Goal: Task Accomplishment & Management: Complete application form

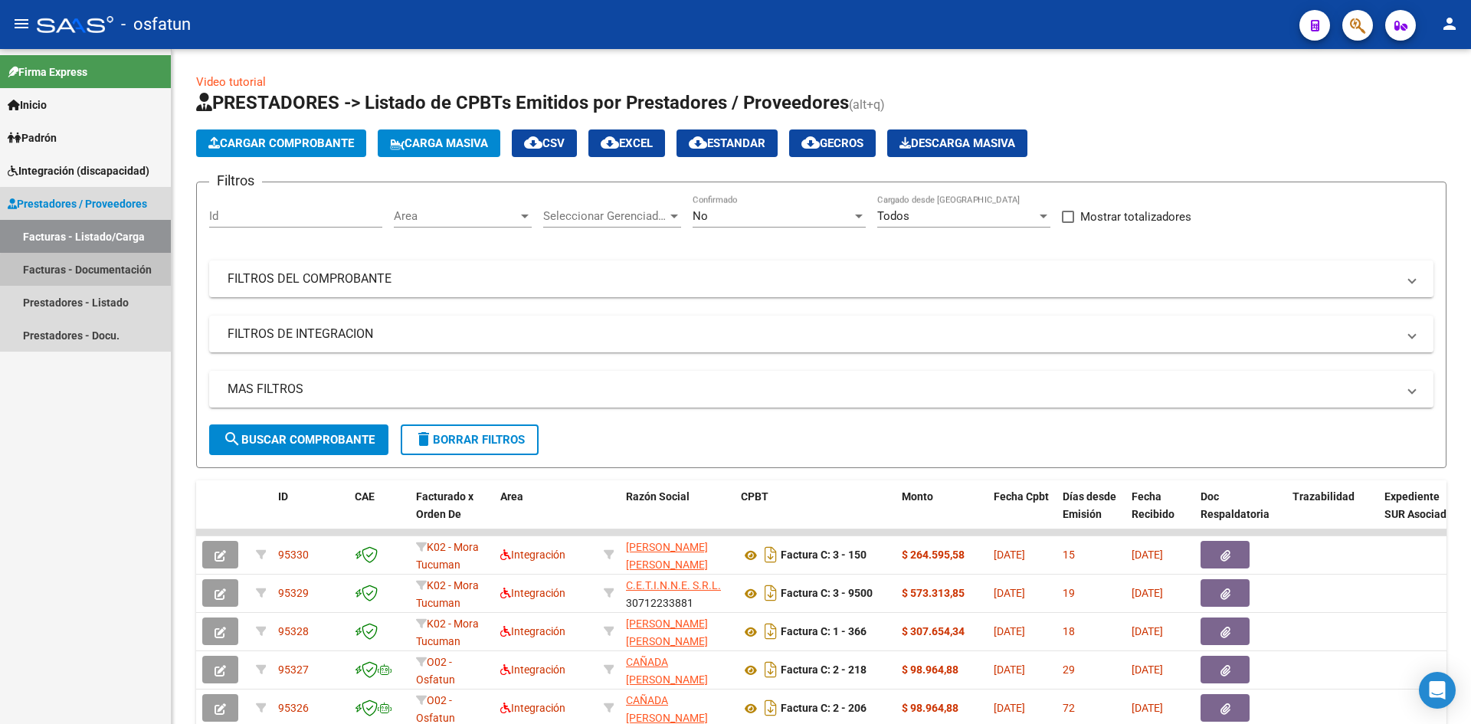
click at [89, 270] on link "Facturas - Documentación" at bounding box center [85, 269] width 171 height 33
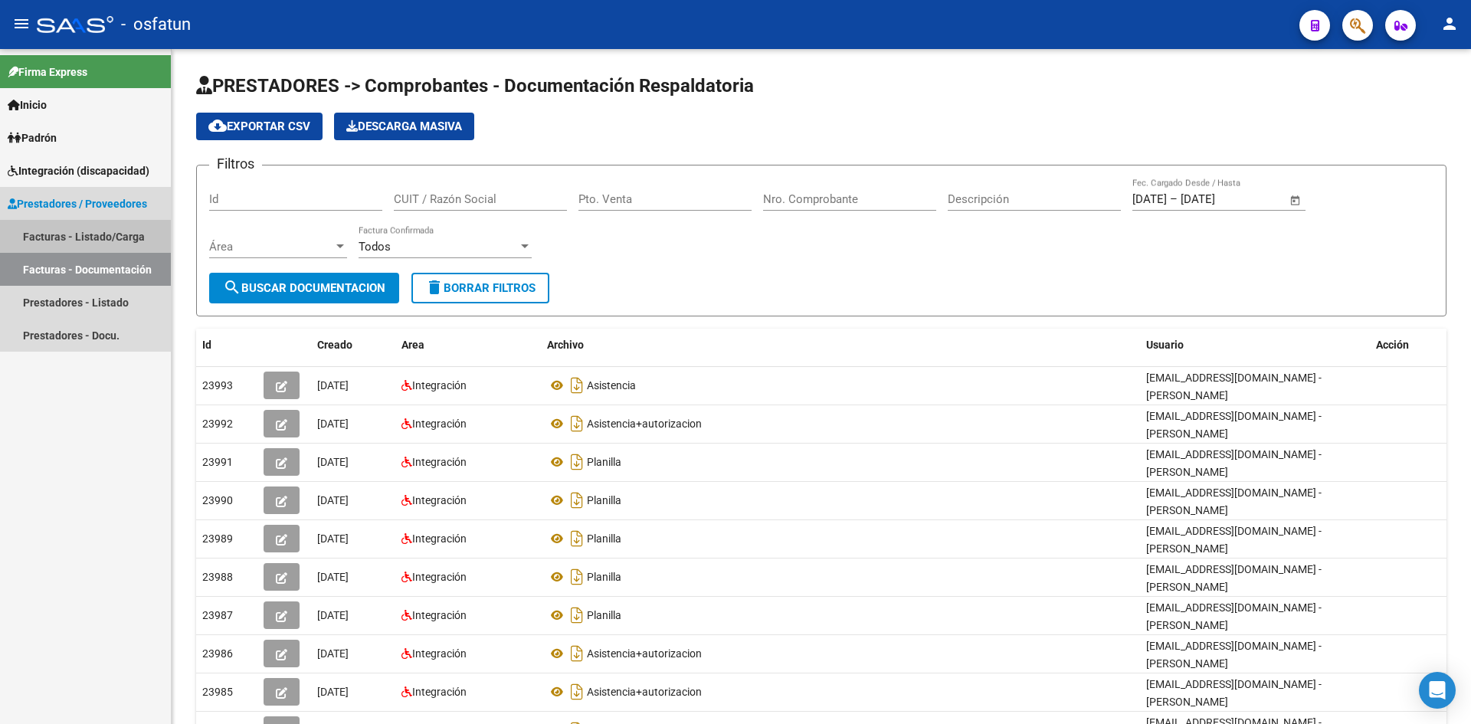
click at [125, 238] on link "Facturas - Listado/Carga" at bounding box center [85, 236] width 171 height 33
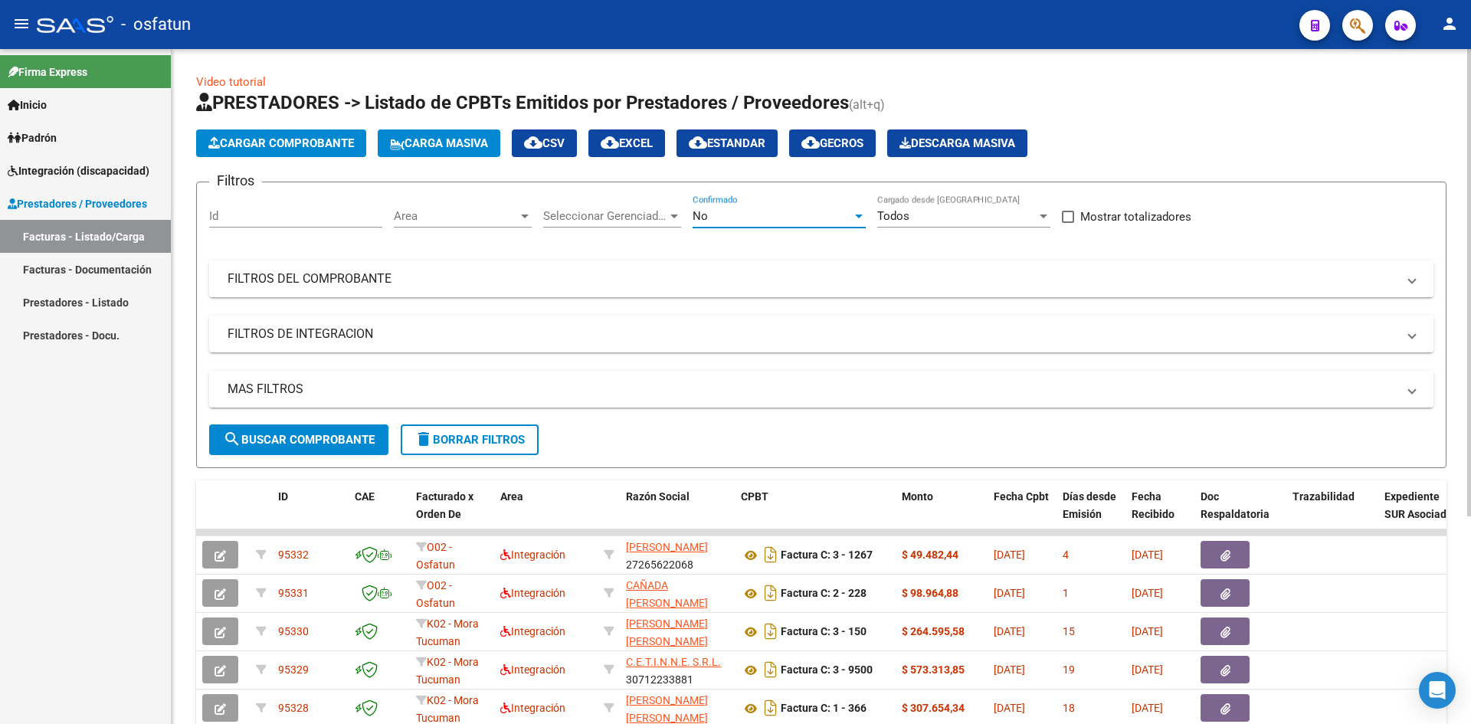
click at [831, 218] on div "No" at bounding box center [772, 216] width 159 height 14
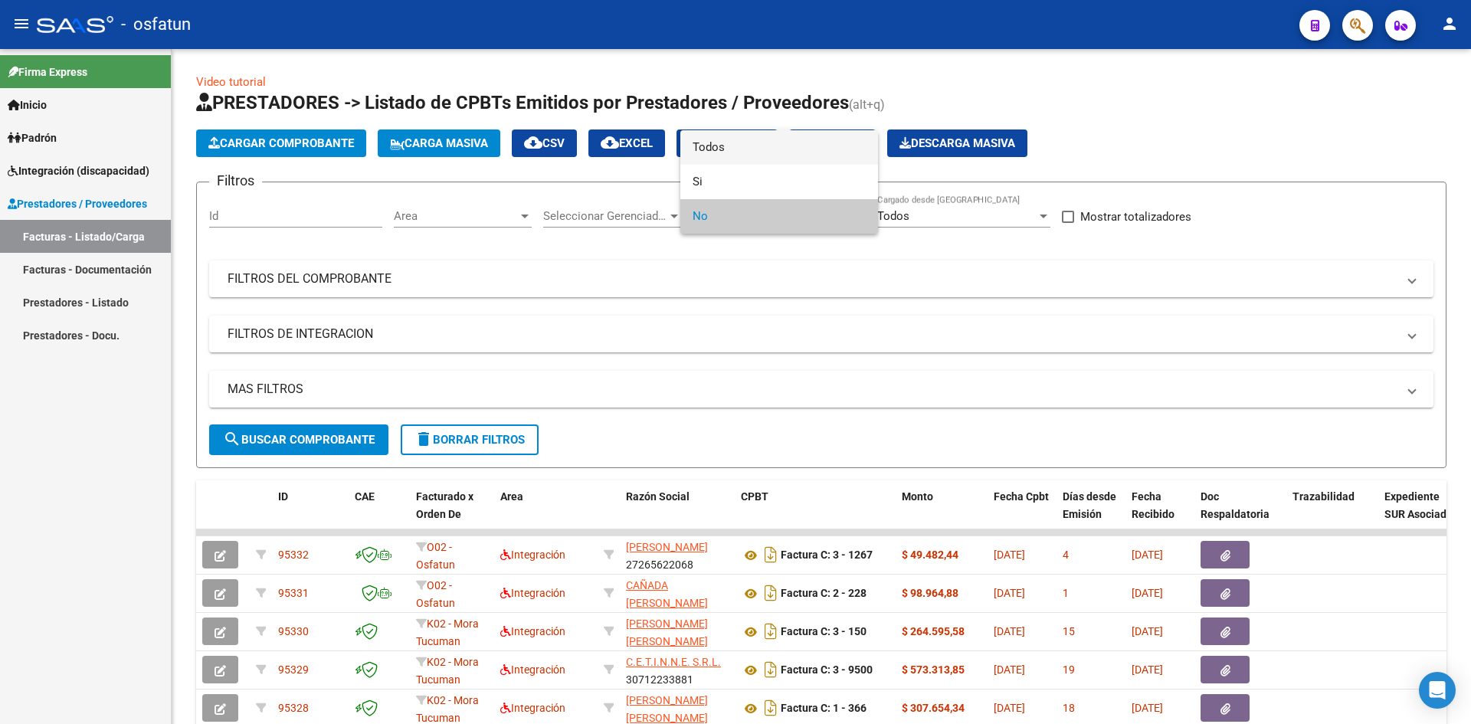
click at [815, 154] on span "Todos" at bounding box center [779, 147] width 173 height 34
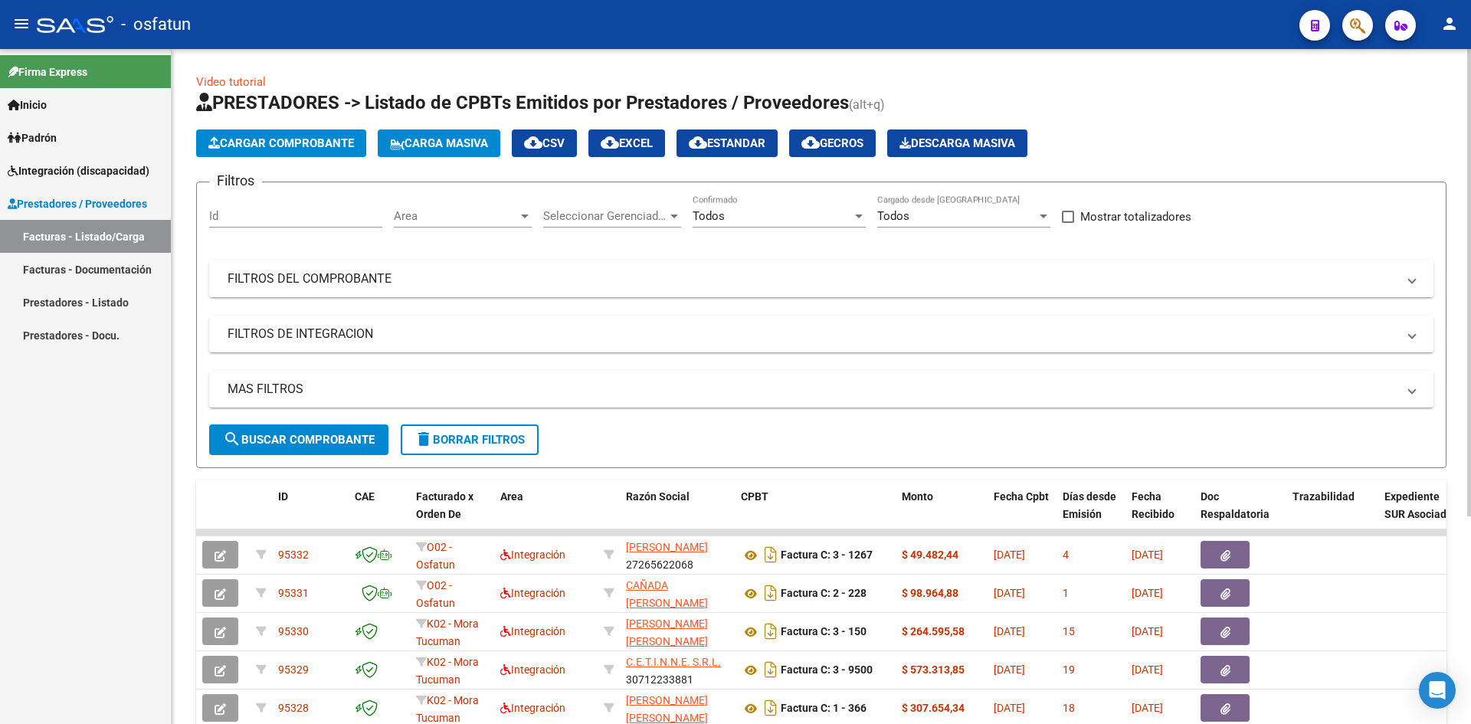
click at [930, 284] on mat-panel-title "FILTROS DEL COMPROBANTE" at bounding box center [812, 278] width 1169 height 17
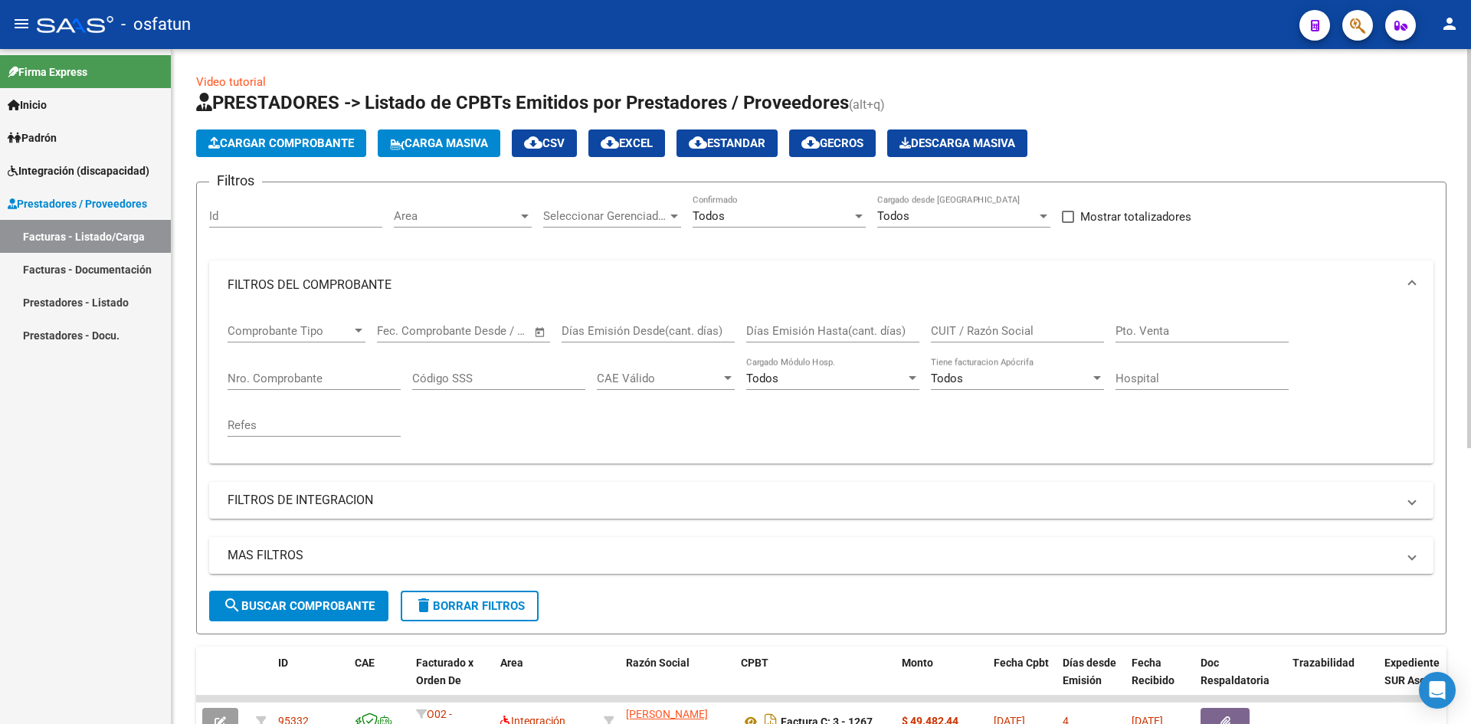
click at [992, 333] on input "CUIT / Razón Social" at bounding box center [1017, 331] width 173 height 14
type input "27387412153"
click at [97, 264] on link "Facturas - Documentación" at bounding box center [85, 269] width 171 height 33
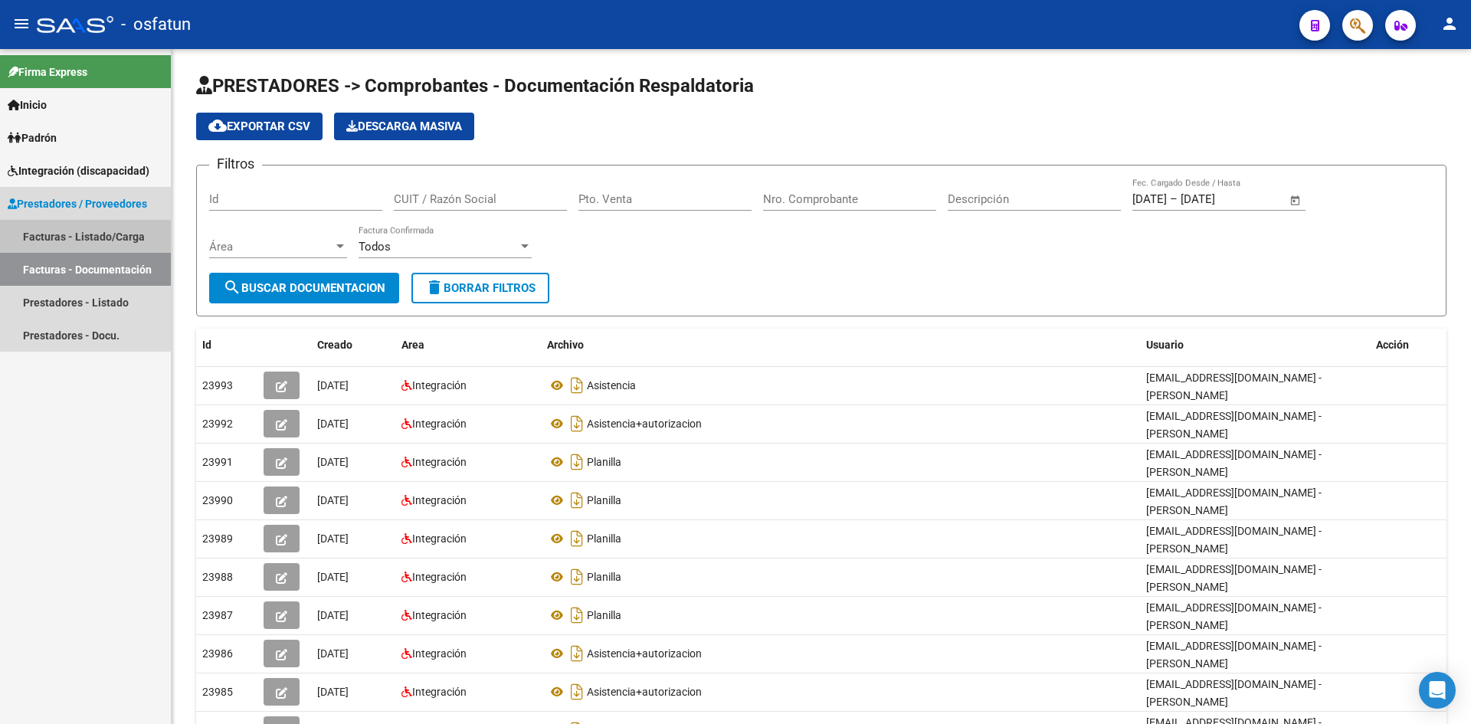
click at [113, 241] on link "Facturas - Listado/Carga" at bounding box center [85, 236] width 171 height 33
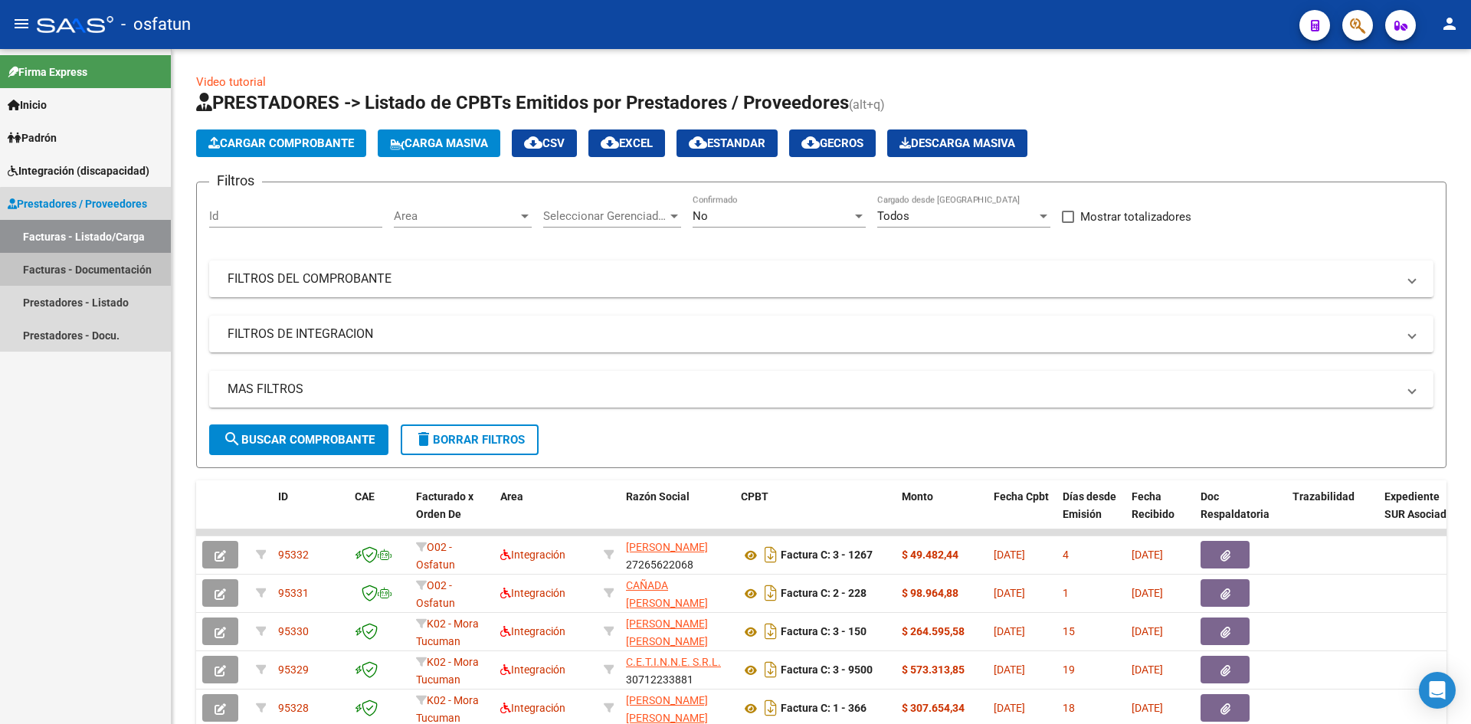
click at [117, 279] on link "Facturas - Documentación" at bounding box center [85, 269] width 171 height 33
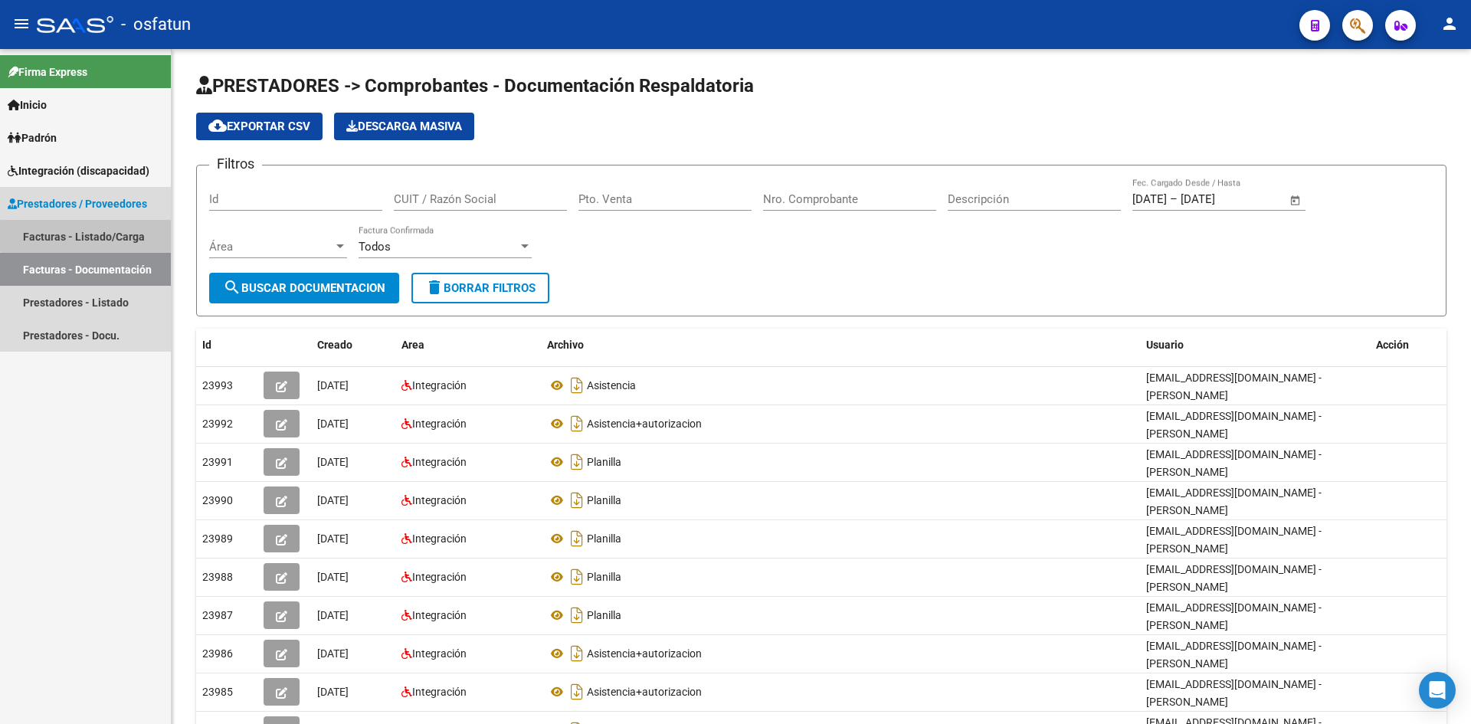
click at [128, 236] on link "Facturas - Listado/Carga" at bounding box center [85, 236] width 171 height 33
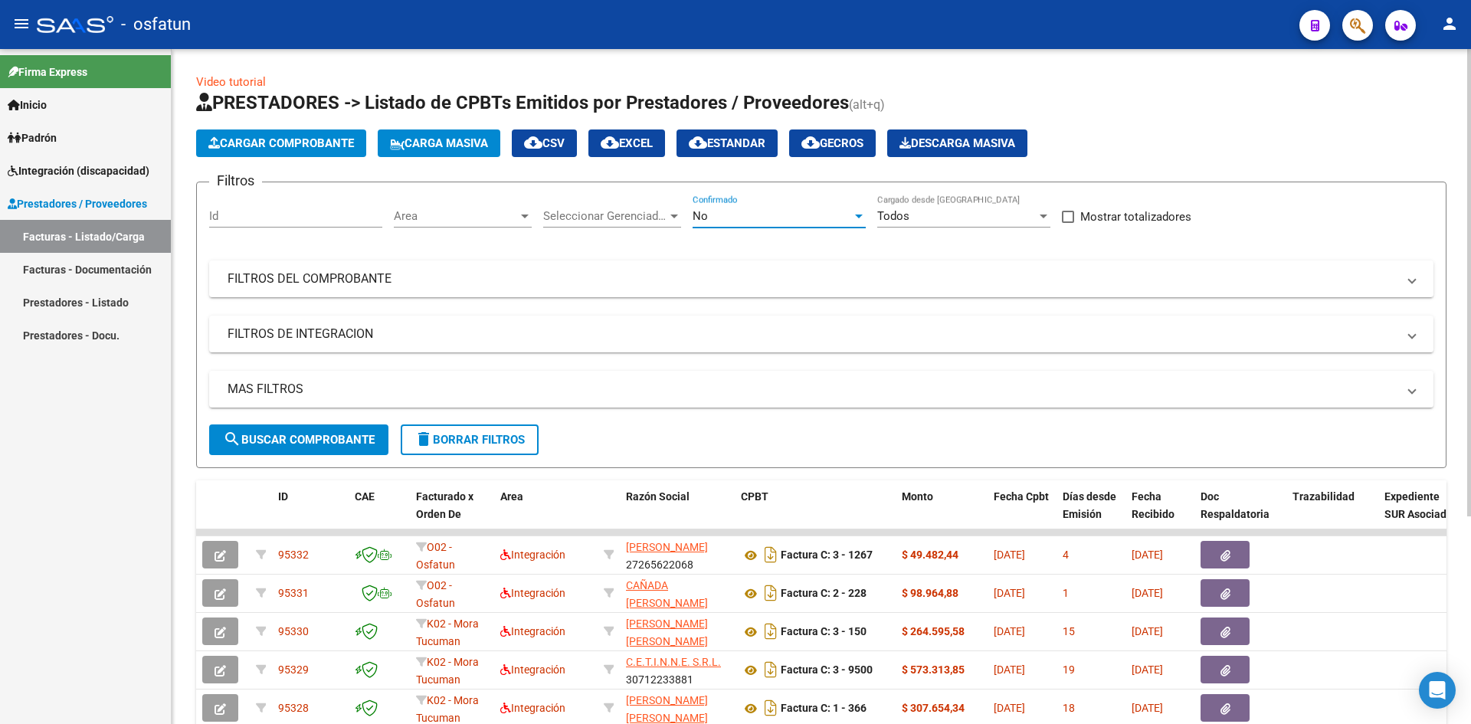
click at [782, 219] on div "No" at bounding box center [772, 216] width 159 height 14
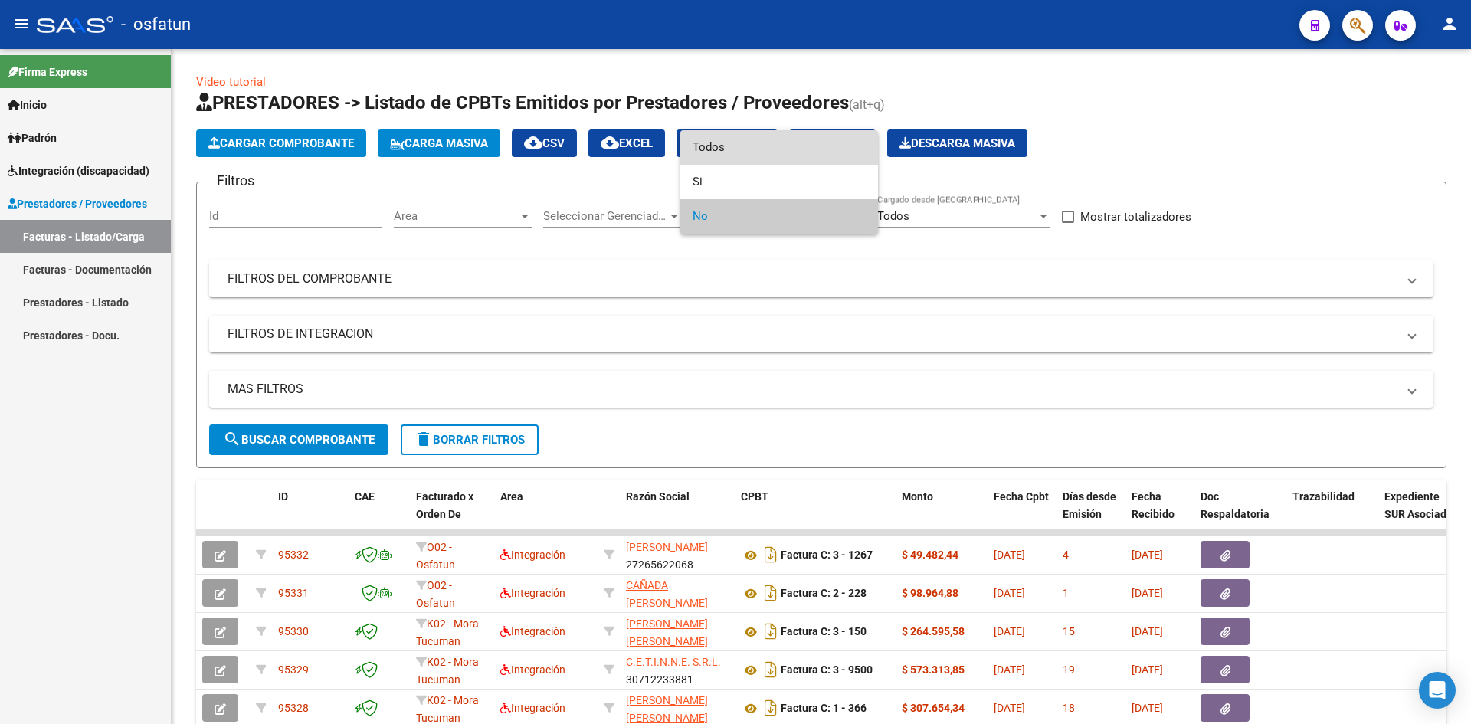
click at [787, 149] on span "Todos" at bounding box center [779, 147] width 173 height 34
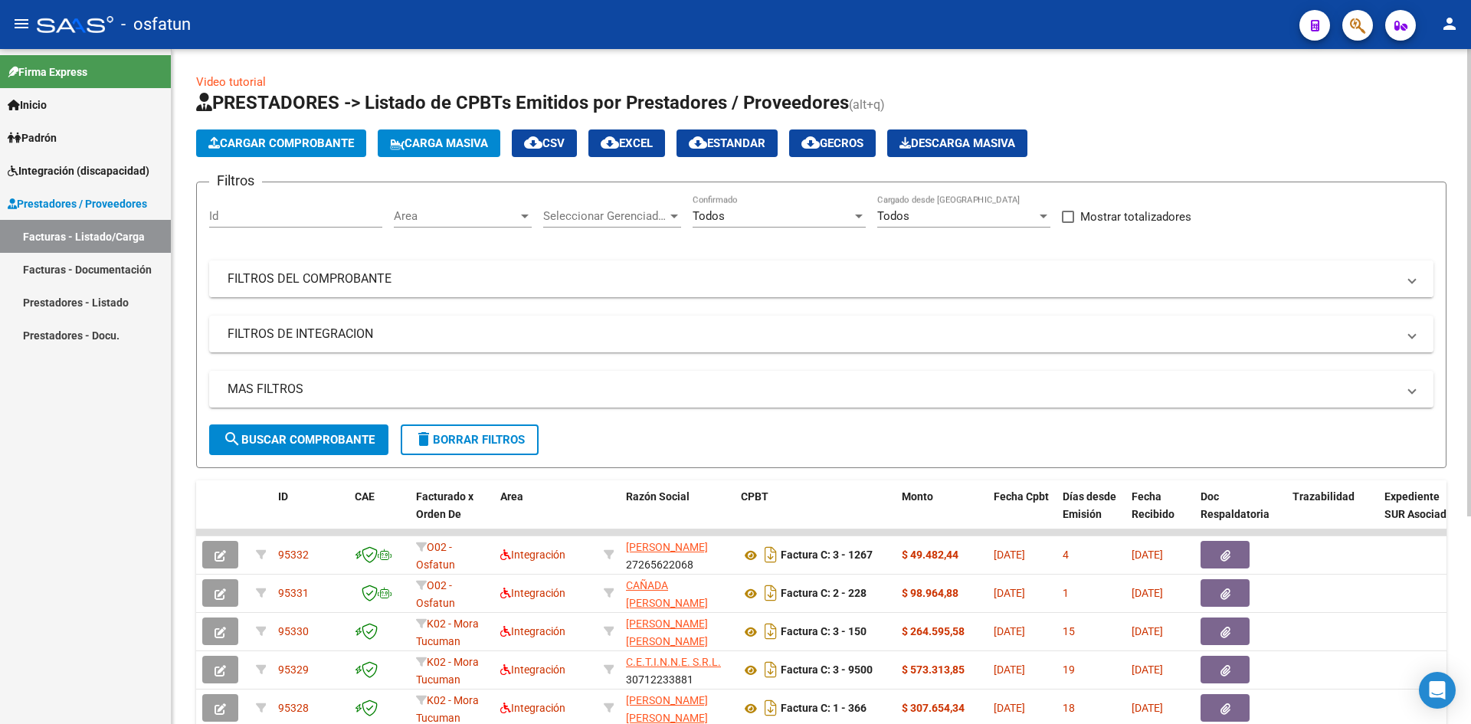
click at [928, 288] on mat-expansion-panel-header "FILTROS DEL COMPROBANTE" at bounding box center [821, 279] width 1224 height 37
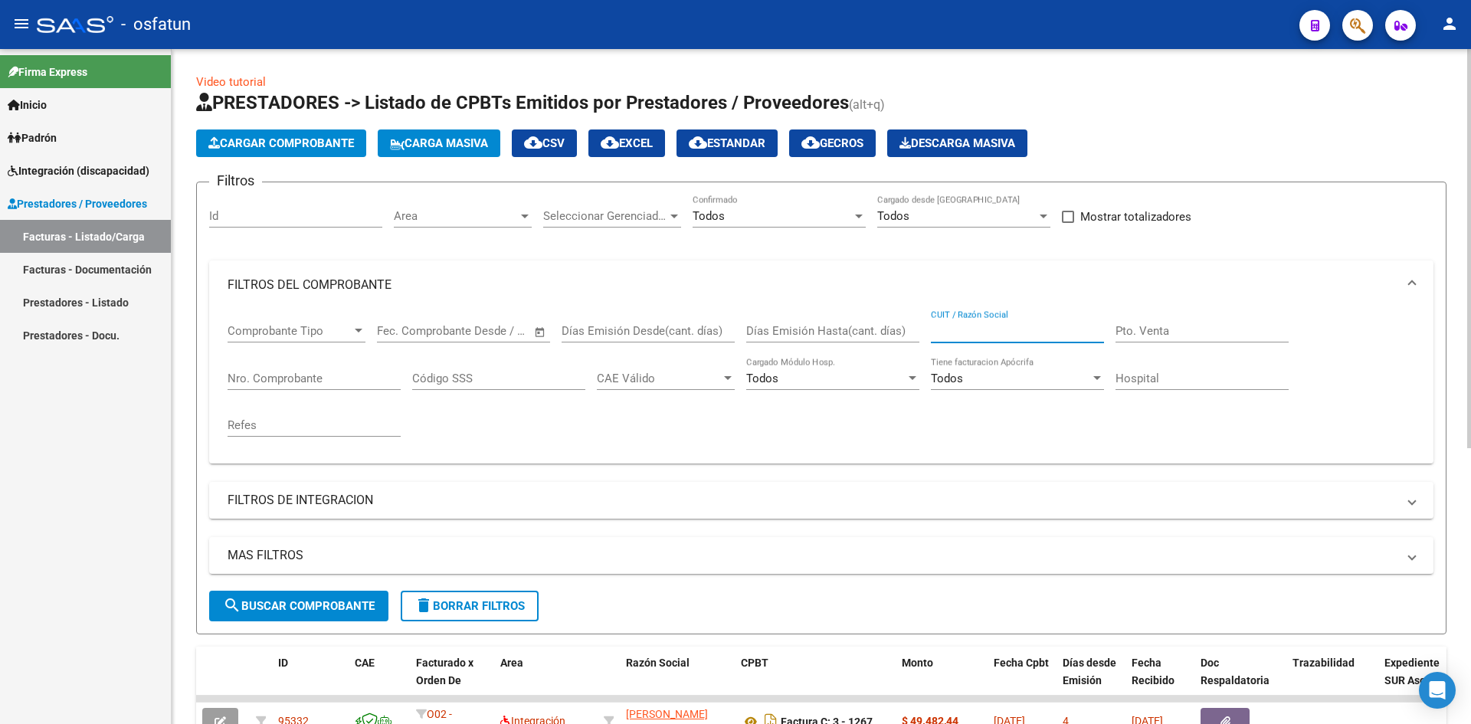
click at [965, 333] on input "CUIT / Razón Social" at bounding box center [1017, 331] width 173 height 14
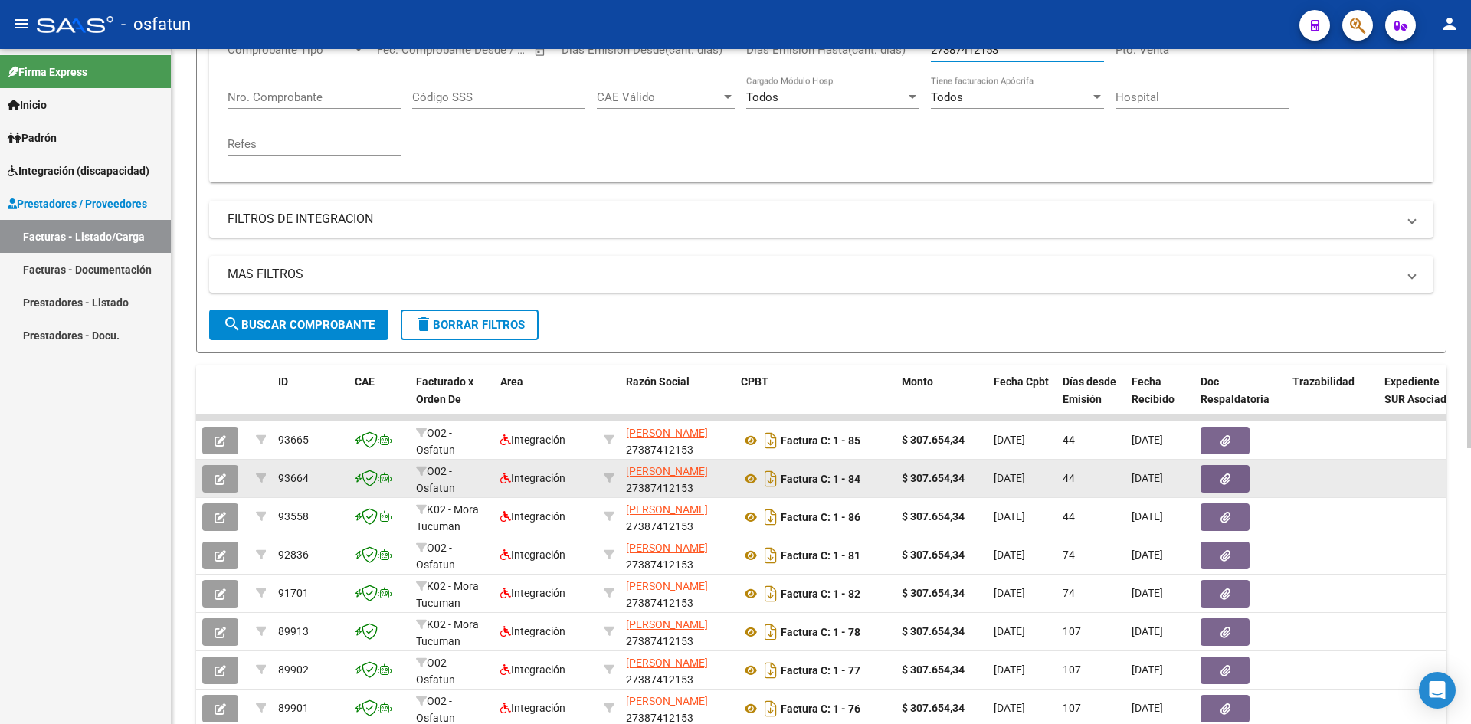
scroll to position [306, 0]
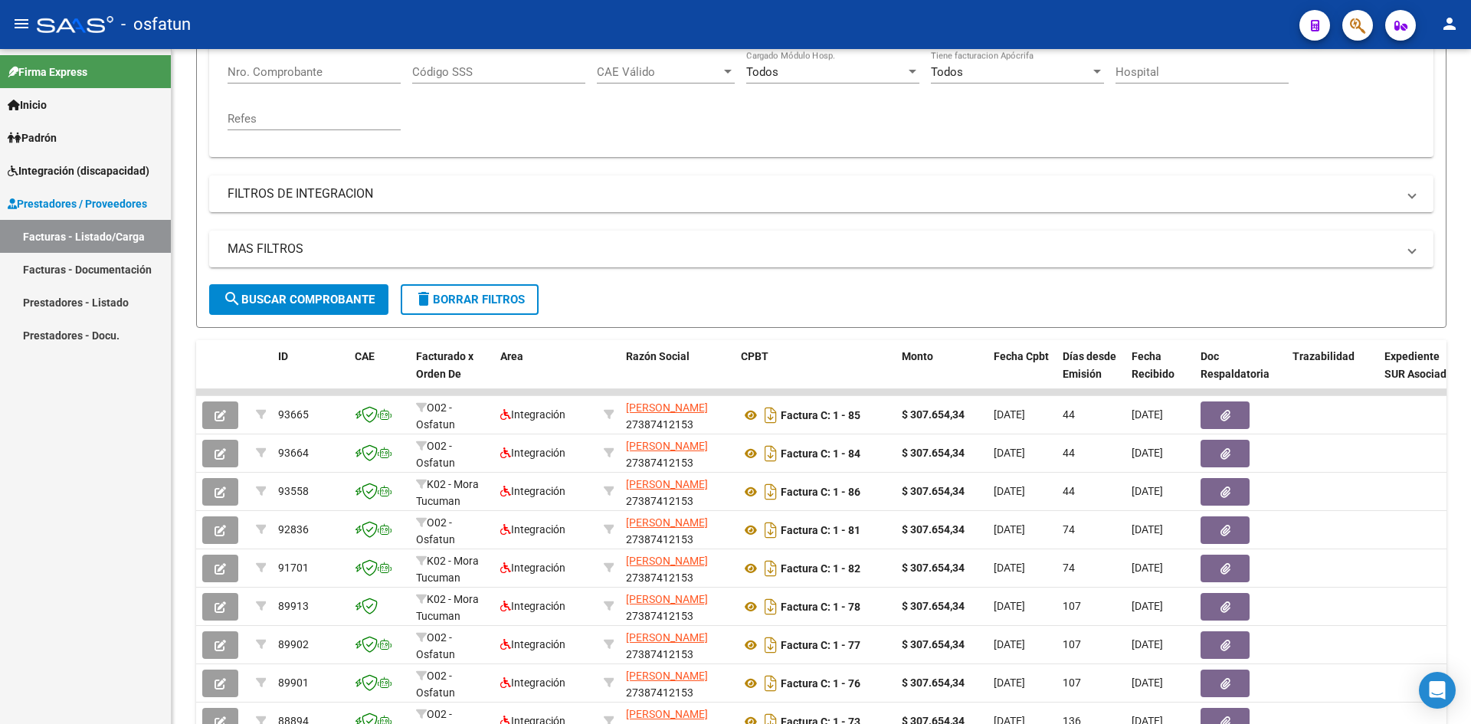
type input "27387412153"
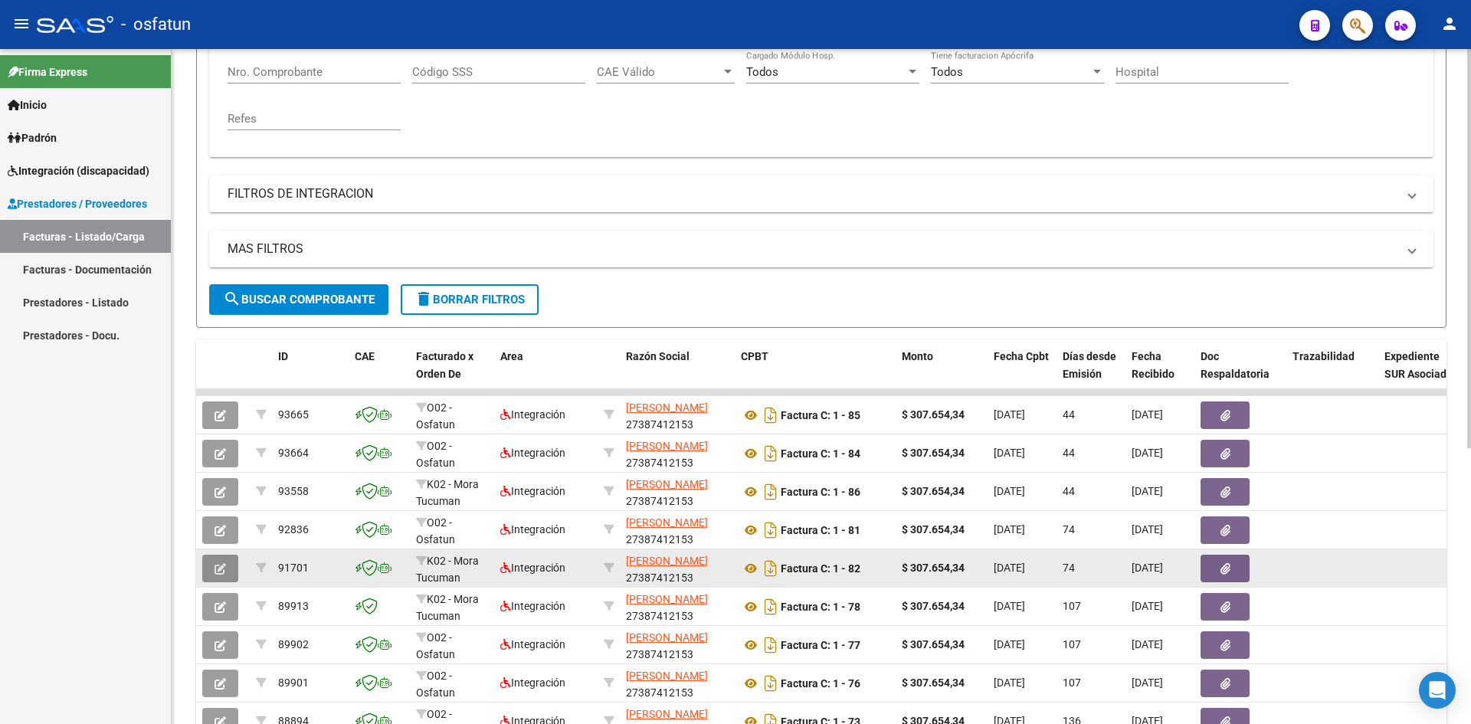
click at [218, 569] on icon "button" at bounding box center [220, 568] width 11 height 11
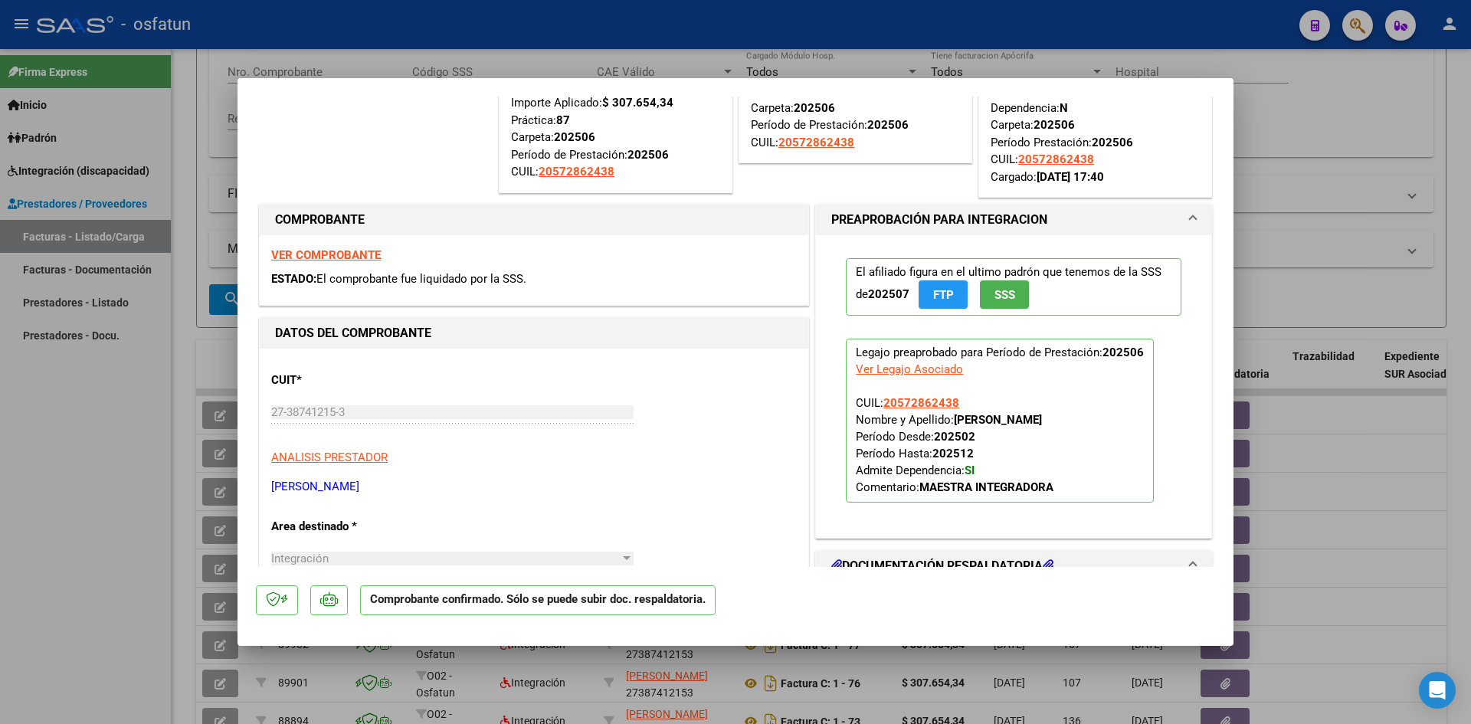
scroll to position [0, 0]
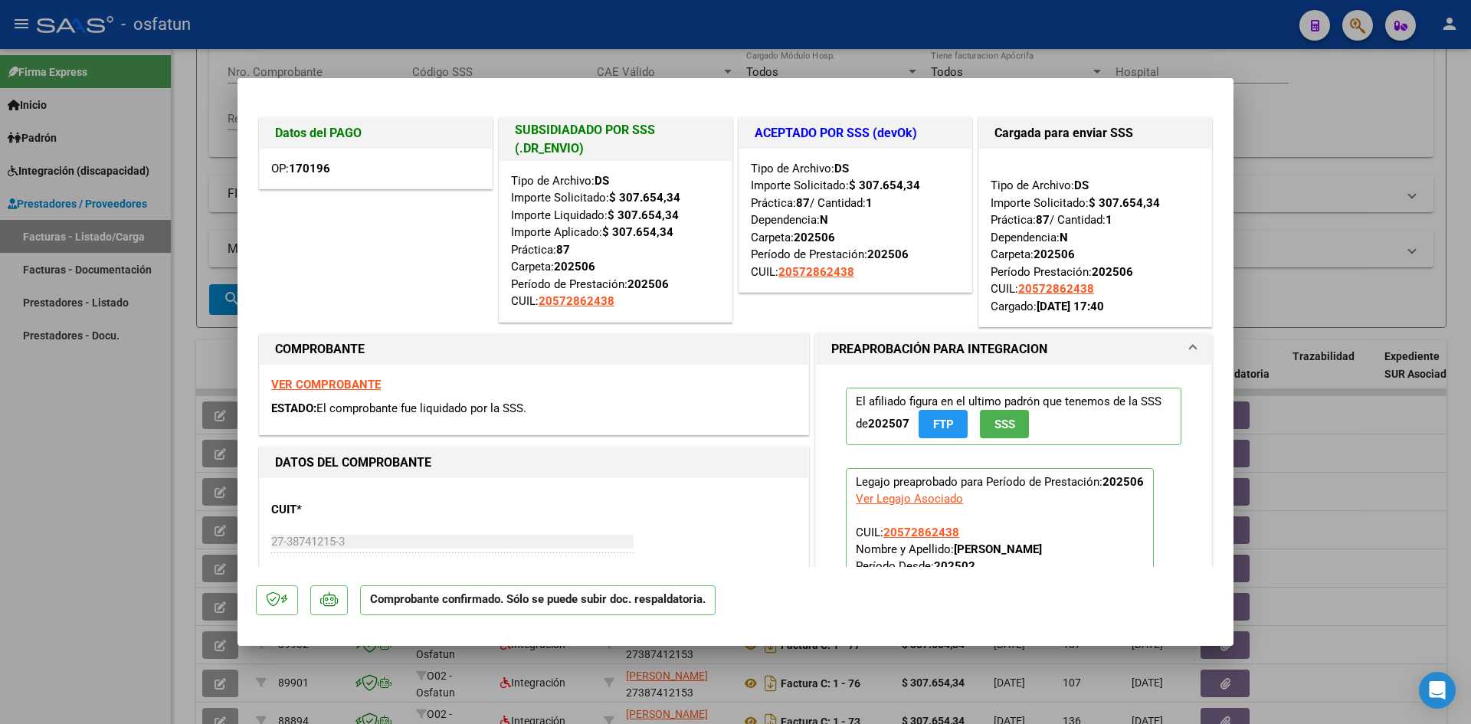
click at [1286, 123] on div at bounding box center [735, 362] width 1471 height 724
type input "$ 0,00"
